Goal: Information Seeking & Learning: Learn about a topic

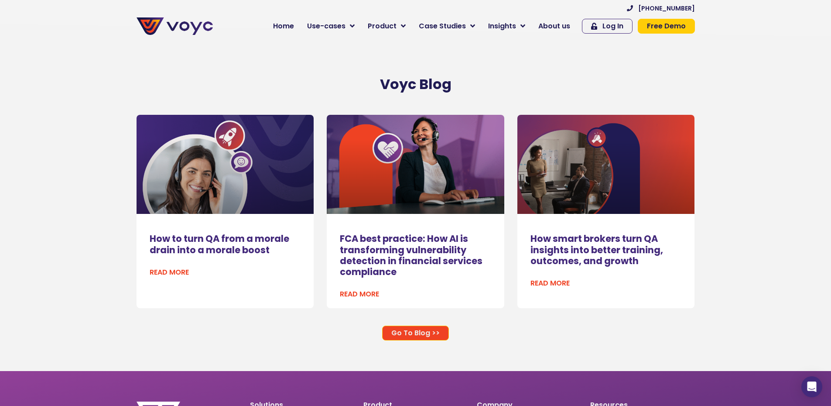
scroll to position [5192, 0]
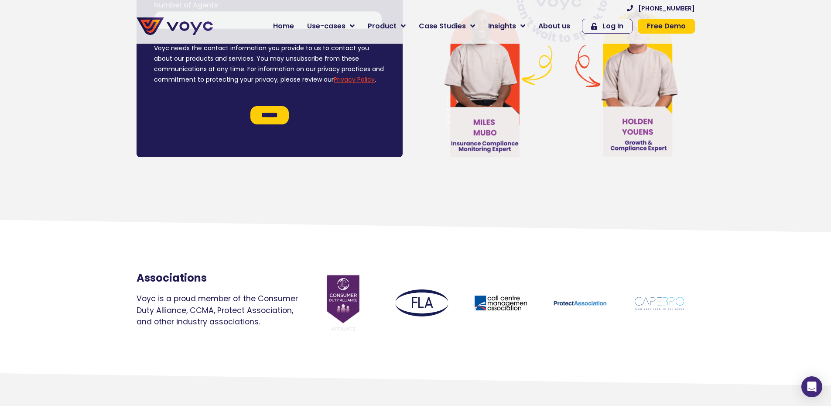
click at [434, 386] on icon at bounding box center [416, 379] width 832 height 13
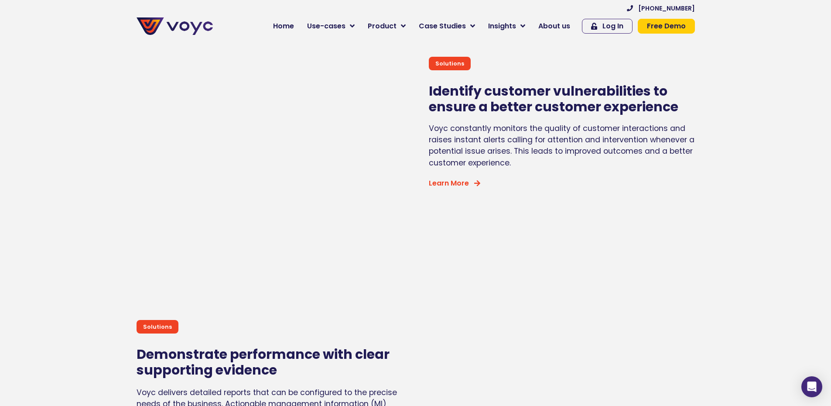
scroll to position [2836, 0]
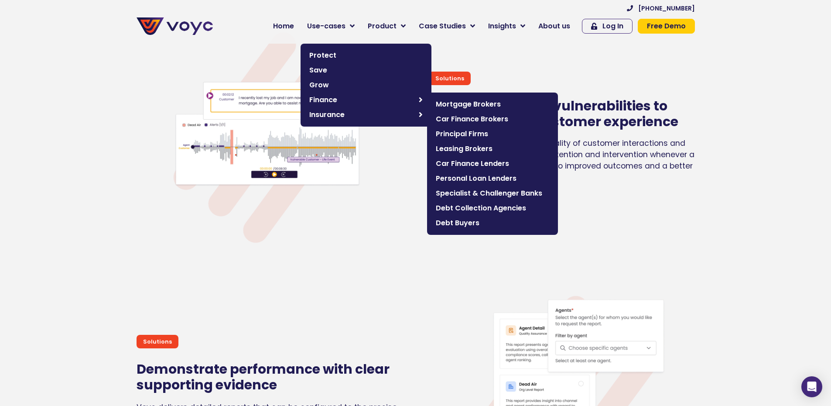
click at [481, 137] on span "Principal Firms" at bounding box center [492, 134] width 113 height 10
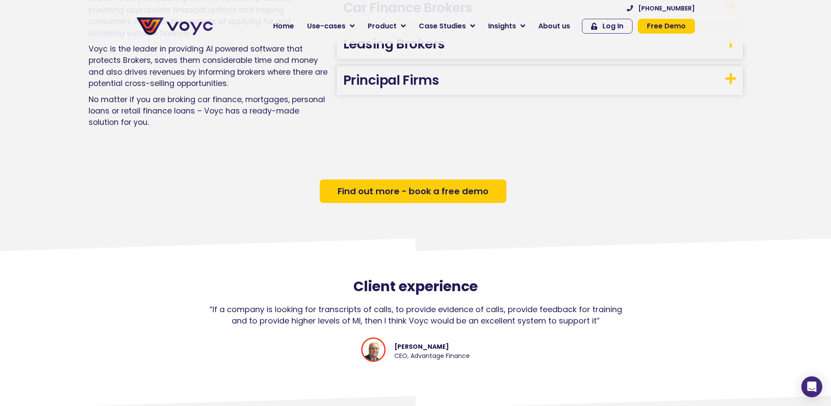
click at [492, 90] on h3 "Principal Firms" at bounding box center [540, 80] width 406 height 29
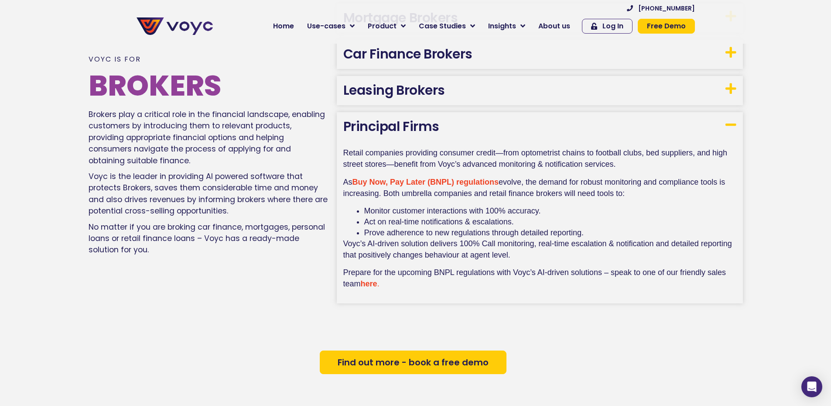
scroll to position [555, 0]
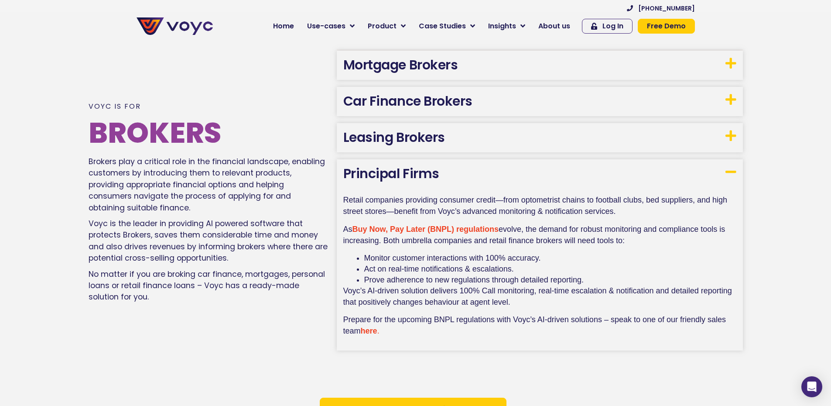
click at [408, 60] on link "Mortgage Brokers" at bounding box center [400, 64] width 115 height 19
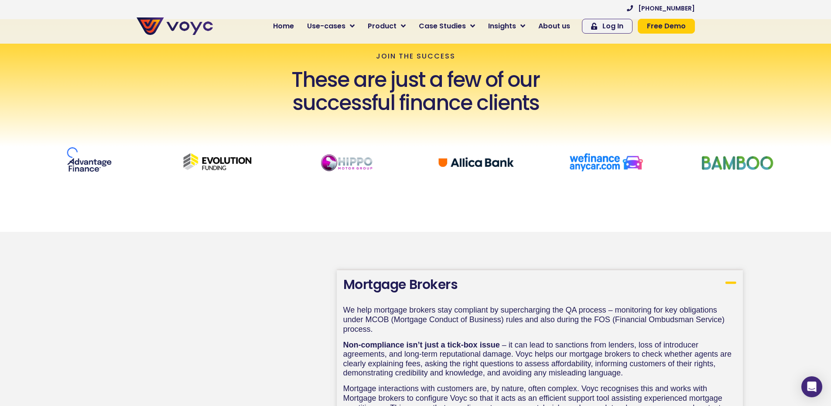
scroll to position [0, 0]
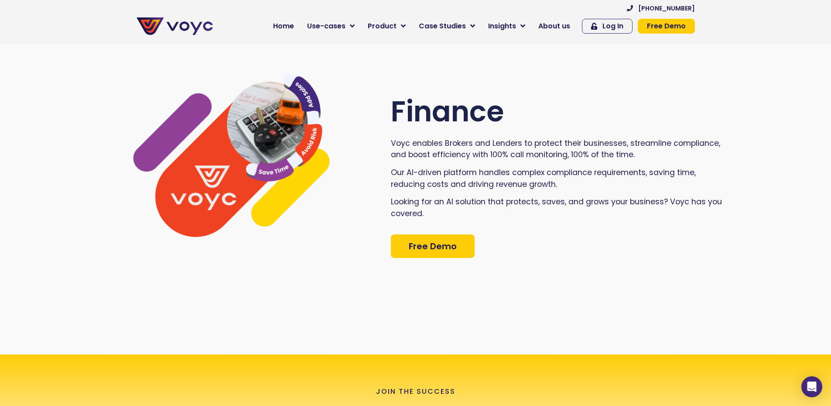
click at [530, 58] on div "Finance Voyc enables Brokers and Lenders to protect their businesses, streamlin…" at bounding box center [415, 176] width 831 height 356
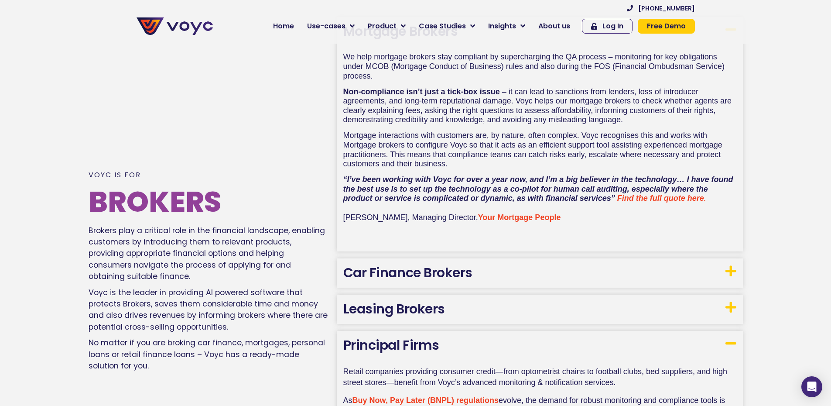
scroll to position [655, 0]
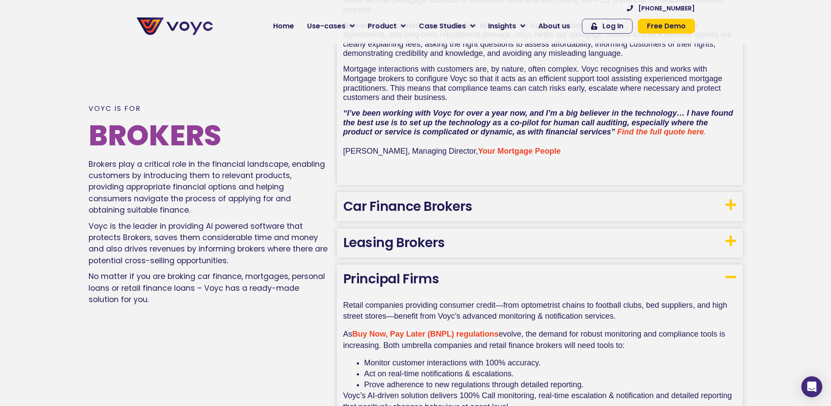
click at [452, 208] on link "Car Finance Brokers" at bounding box center [407, 206] width 129 height 19
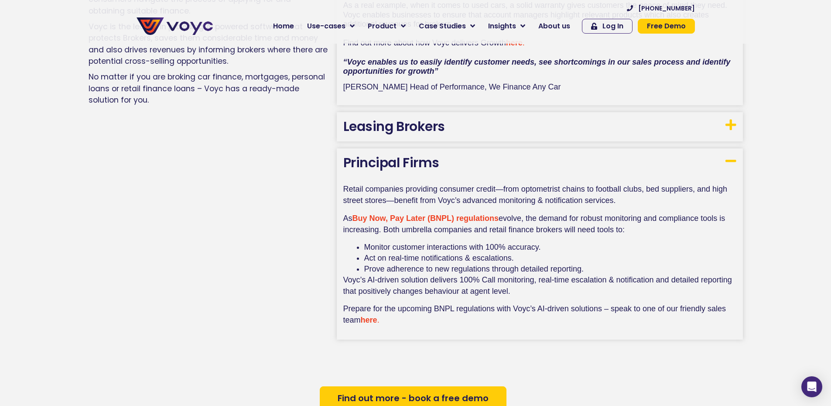
scroll to position [1000, 0]
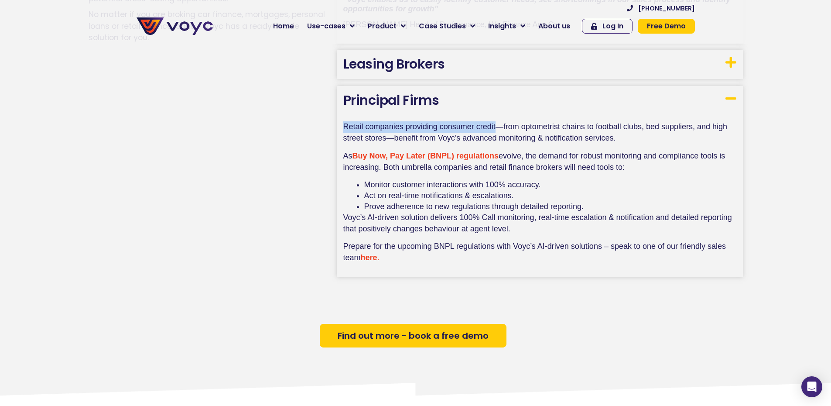
drag, startPoint x: 343, startPoint y: 126, endPoint x: 499, endPoint y: 124, distance: 156.6
click at [499, 124] on div "Retail companies providing consumer credit—from optometrist chains to football …" at bounding box center [540, 196] width 406 height 162
click at [514, 128] on span "Retail companies providing consumer credit—from optometrist chains to football …" at bounding box center [536, 132] width 386 height 20
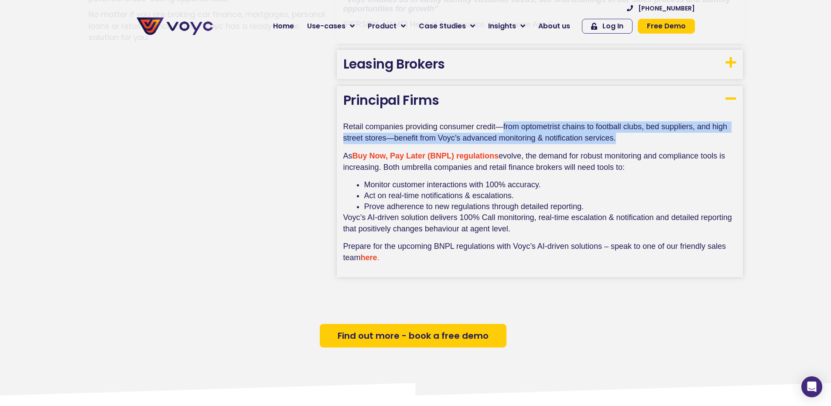
drag, startPoint x: 503, startPoint y: 123, endPoint x: 638, endPoint y: 139, distance: 136.6
click at [638, 139] on p "Retail companies providing consumer credit—from optometrist chains to football …" at bounding box center [539, 135] width 393 height 29
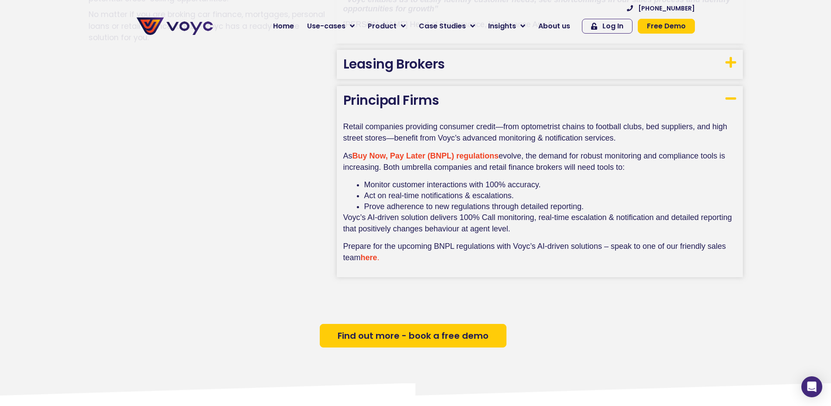
click at [415, 193] on span "Act on real-time notifications & escalations." at bounding box center [439, 195] width 150 height 9
drag, startPoint x: 551, startPoint y: 182, endPoint x: 353, endPoint y: 185, distance: 197.7
click at [353, 185] on ul "Monitor customer interactions with 100% accuracy. Act on real-time notification…" at bounding box center [539, 195] width 393 height 32
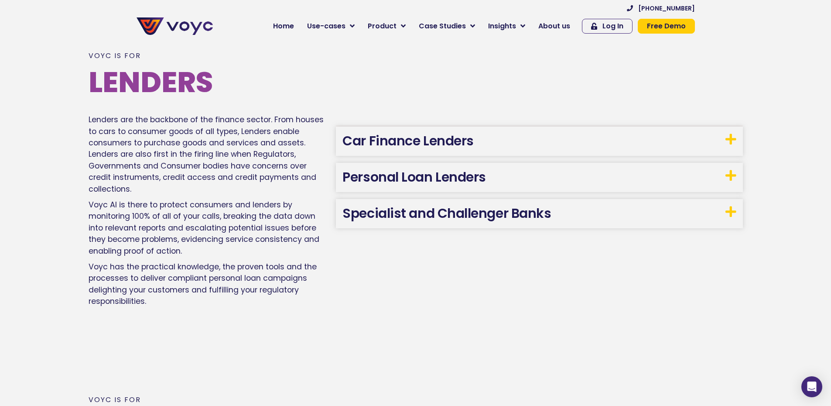
scroll to position [1484, 0]
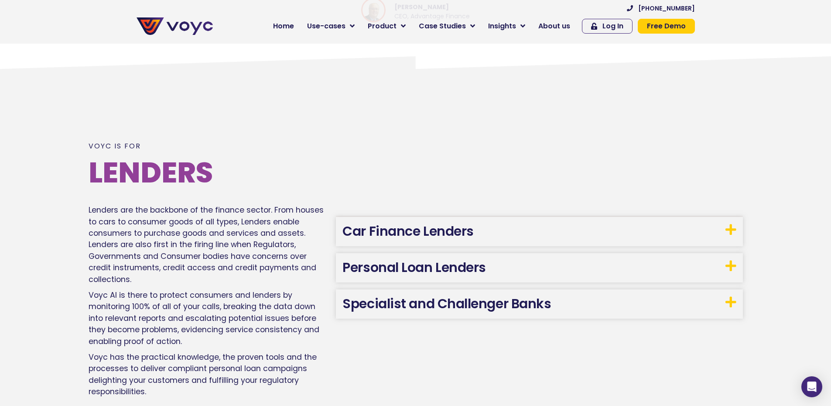
click at [550, 28] on span "About us" at bounding box center [554, 26] width 32 height 10
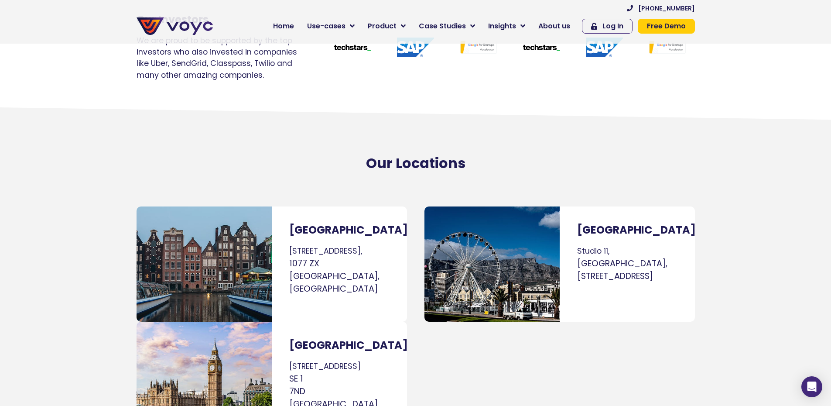
scroll to position [4887, 0]
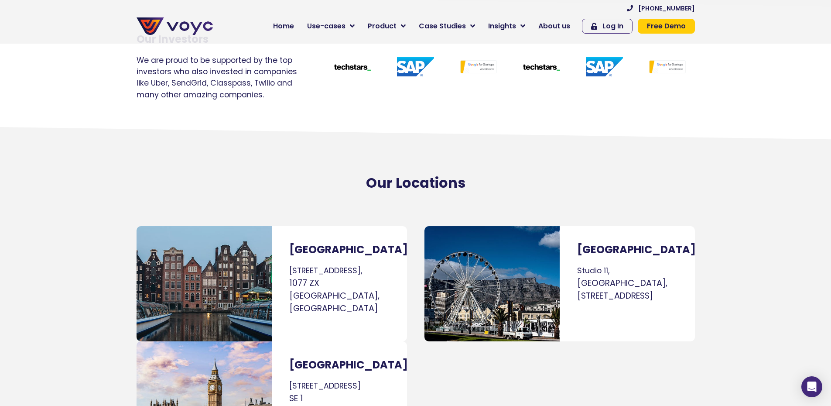
drag, startPoint x: 737, startPoint y: 269, endPoint x: 443, endPoint y: 109, distance: 334.7
click at [442, 140] on section "Our Locations" at bounding box center [415, 181] width 831 height 82
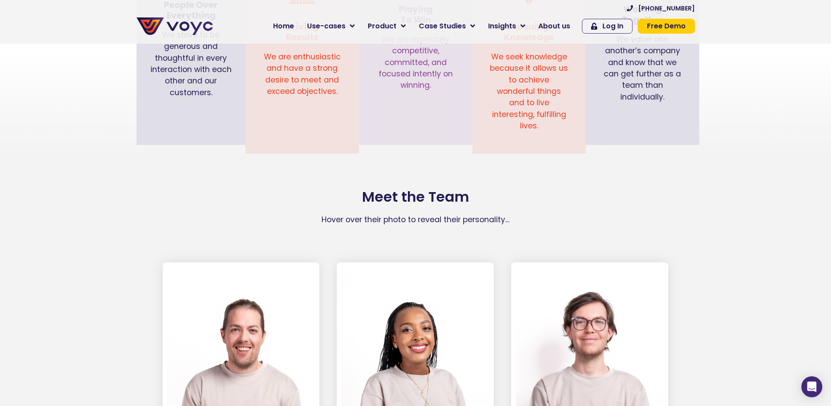
scroll to position [1004, 0]
